Goal: Transaction & Acquisition: Purchase product/service

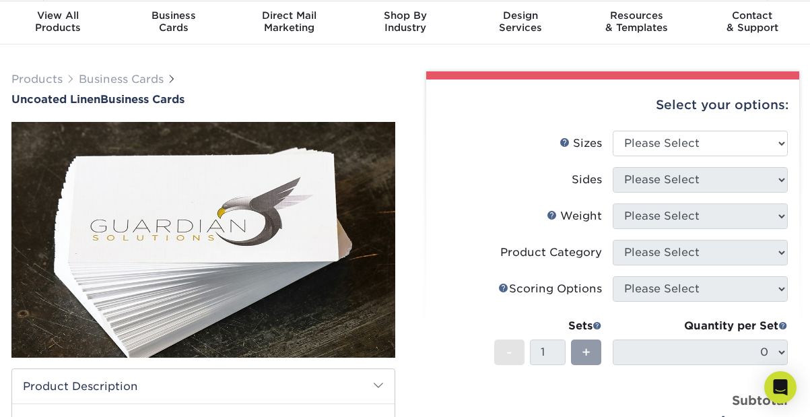
scroll to position [42, 0]
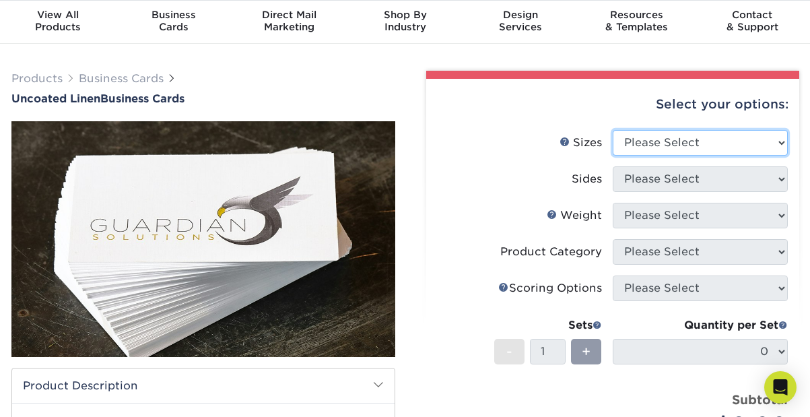
click at [761, 136] on select "Please Select 2" x 3.5" - Standard 2" x 7" - Foldover Card 2.125" x 3.375" - Eu…" at bounding box center [700, 143] width 175 height 26
select select "2.50x2.50"
click at [613, 130] on select "Please Select 2" x 3.5" - Standard 2" x 7" - Foldover Card 2.125" x 3.375" - Eu…" at bounding box center [700, 143] width 175 height 26
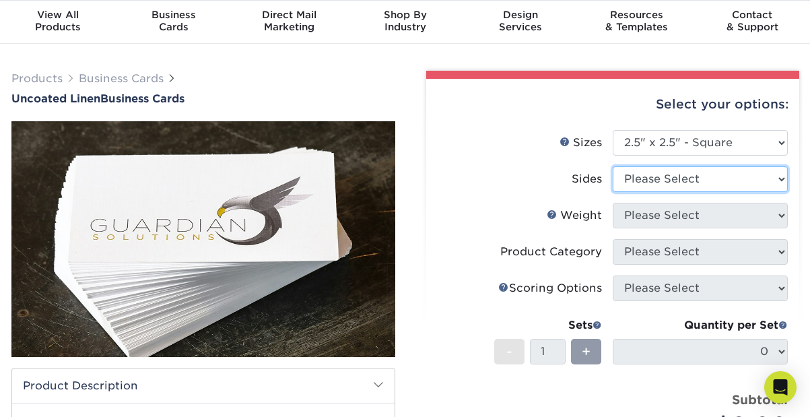
click at [719, 186] on select "Please Select Print Both Sides Print Front Only" at bounding box center [700, 179] width 175 height 26
select select "13abbda7-1d64-4f25-8bb2-c179b224825d"
click at [613, 166] on select "Please Select Print Both Sides Print Front Only" at bounding box center [700, 179] width 175 height 26
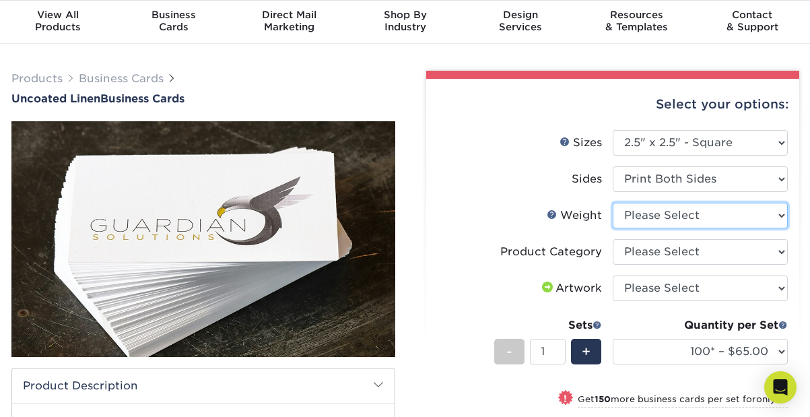
click at [721, 217] on select "Please Select 100LB" at bounding box center [700, 216] width 175 height 26
select select "100LB"
click at [613, 203] on select "Please Select 100LB" at bounding box center [700, 216] width 175 height 26
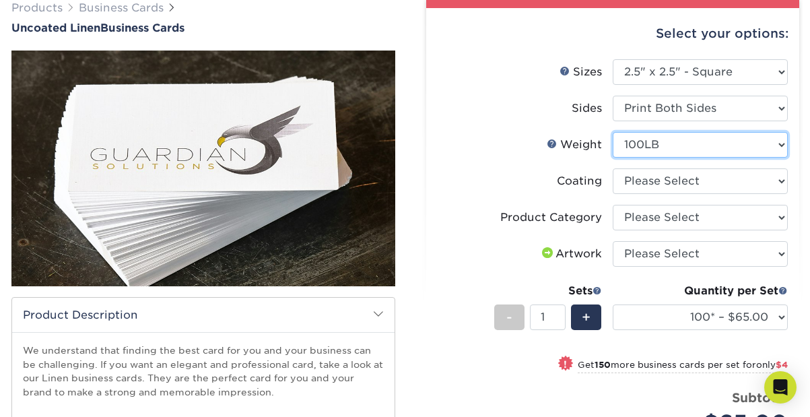
scroll to position [166, 0]
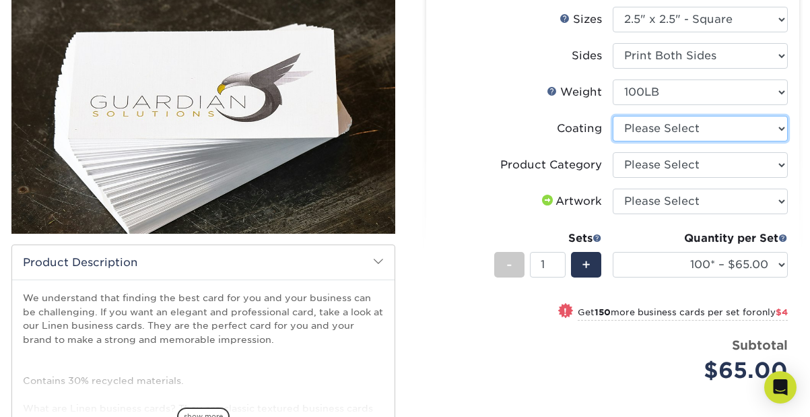
click at [692, 137] on select at bounding box center [700, 129] width 175 height 26
select select "3e7618de-abca-4bda-9f97-8b9129e913d8"
click at [613, 117] on select at bounding box center [700, 129] width 175 height 26
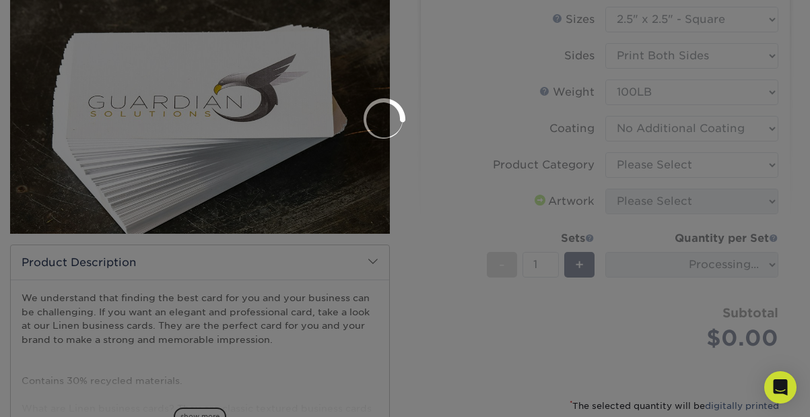
scroll to position [164, 0]
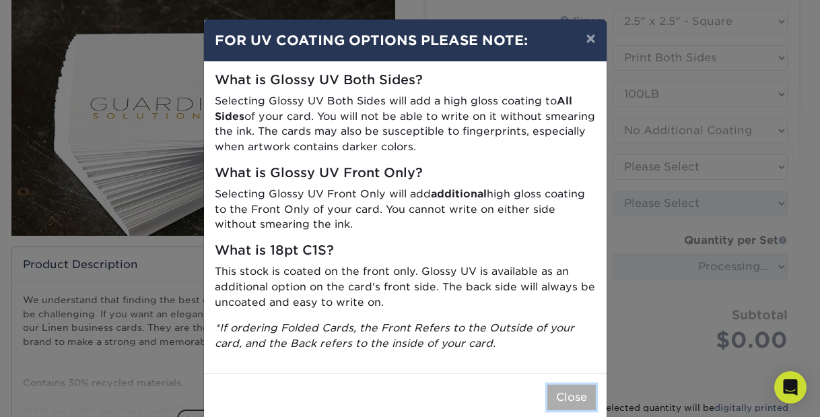
click at [554, 389] on button "Close" at bounding box center [571, 397] width 48 height 26
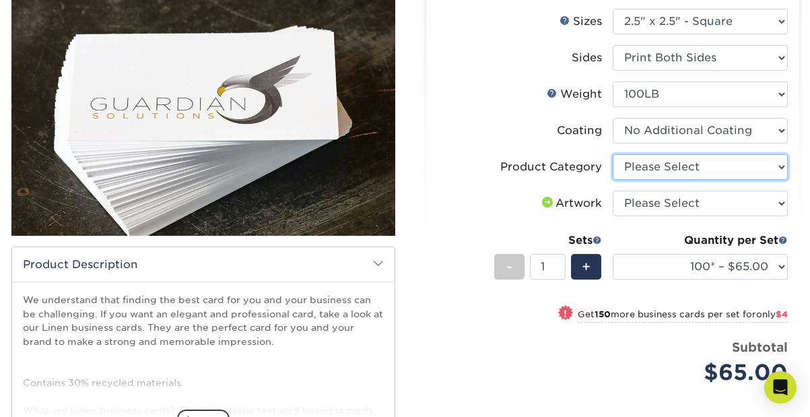
click at [685, 172] on select "Please Select Business Cards" at bounding box center [700, 167] width 175 height 26
select select "3b5148f1-0588-4f88-a218-97bcfdce65c1"
click at [613, 154] on select "Please Select Business Cards" at bounding box center [700, 167] width 175 height 26
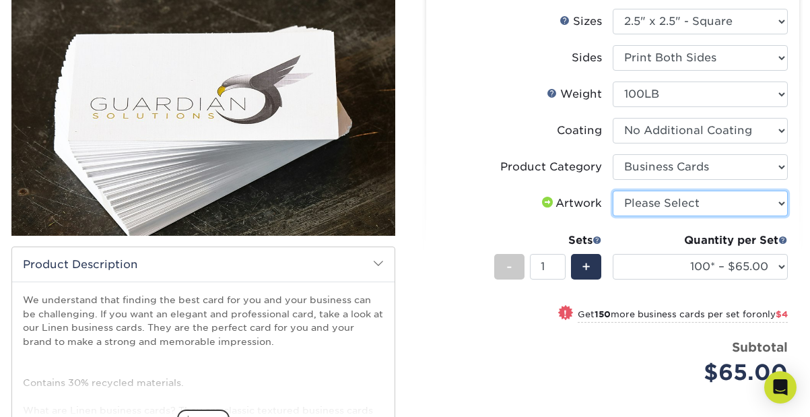
click at [689, 200] on select "Please Select I will upload files I need a design - $100" at bounding box center [700, 203] width 175 height 26
select select "upload"
click at [613, 190] on select "Please Select I will upload files I need a design - $100" at bounding box center [700, 203] width 175 height 26
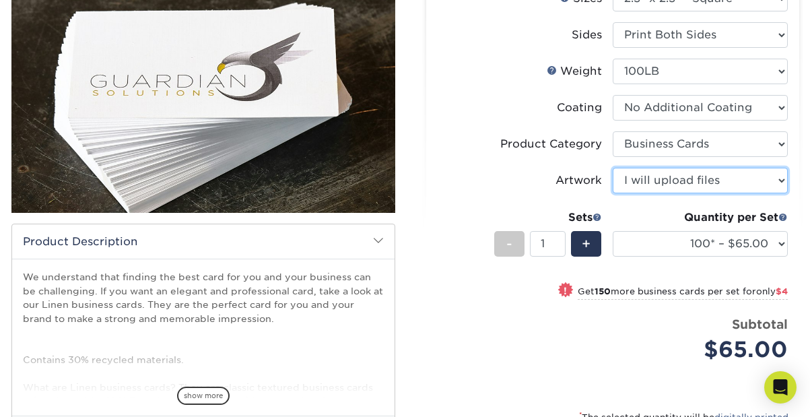
scroll to position [187, 0]
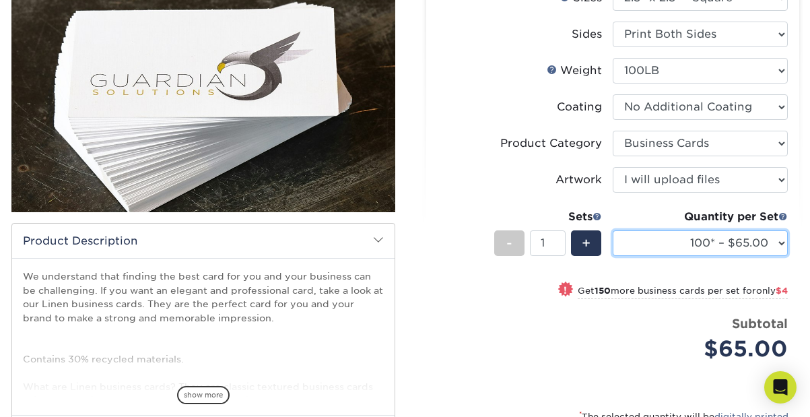
click at [767, 242] on select "100* – $65.00 250* – $69.00 500* – $76.00 1000 – $80.00 2500 – $122.00 5000 – $…" at bounding box center [700, 243] width 175 height 26
